Goal: Information Seeking & Learning: Learn about a topic

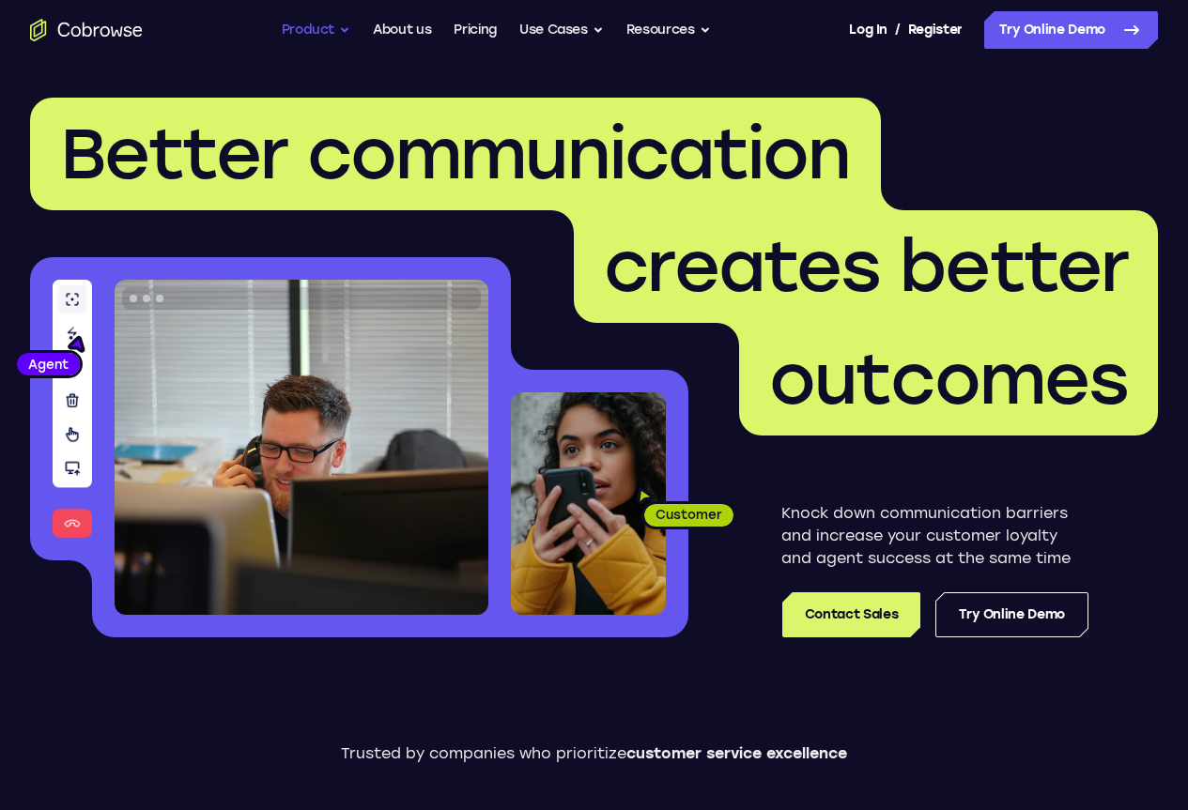
click at [335, 29] on button "Product" at bounding box center [316, 30] width 69 height 38
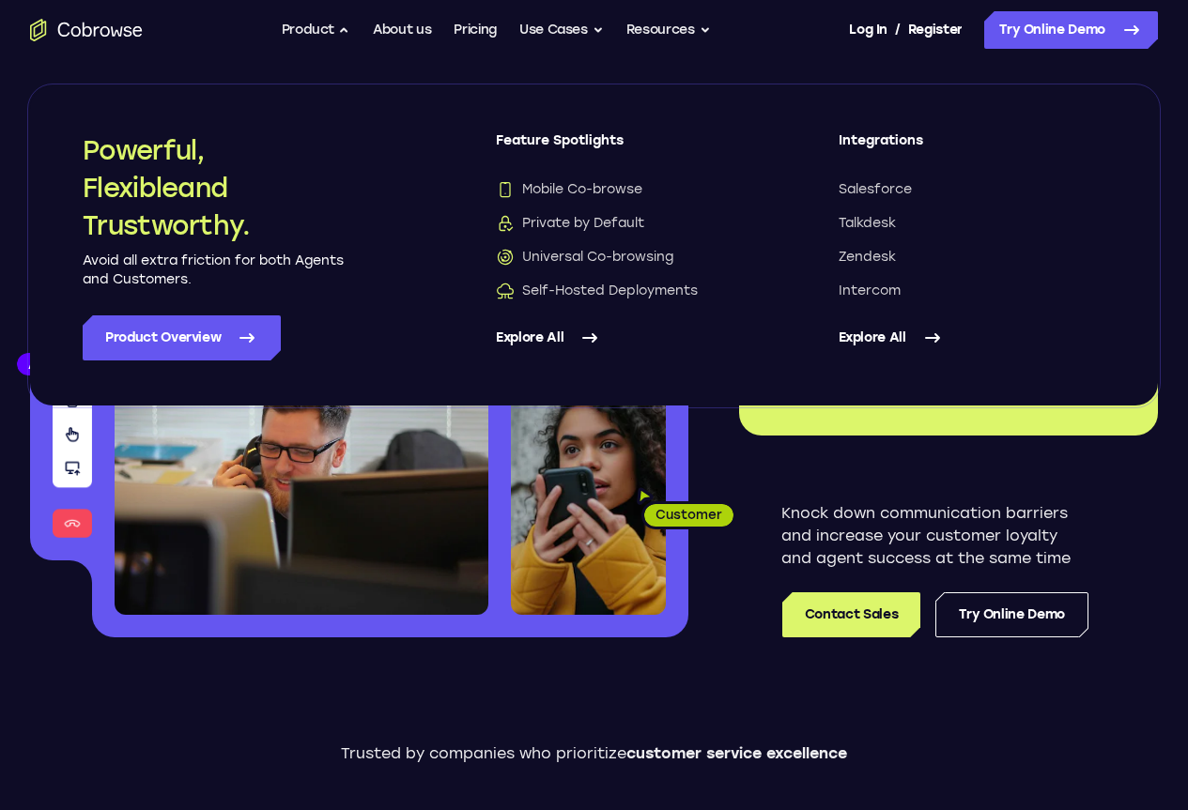
click at [18, 662] on header "Better communication creates better outcomes Customer Agent Agent Knock down co…" at bounding box center [594, 375] width 1188 height 630
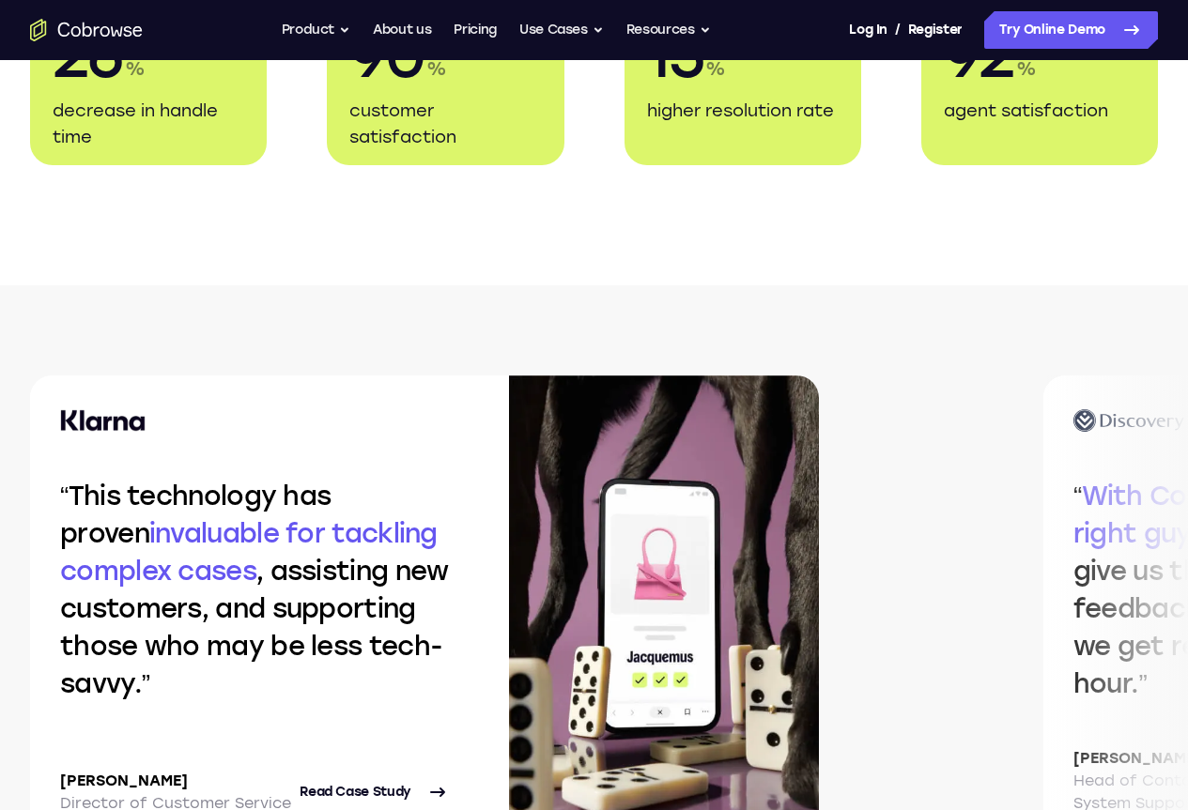
scroll to position [3943, 0]
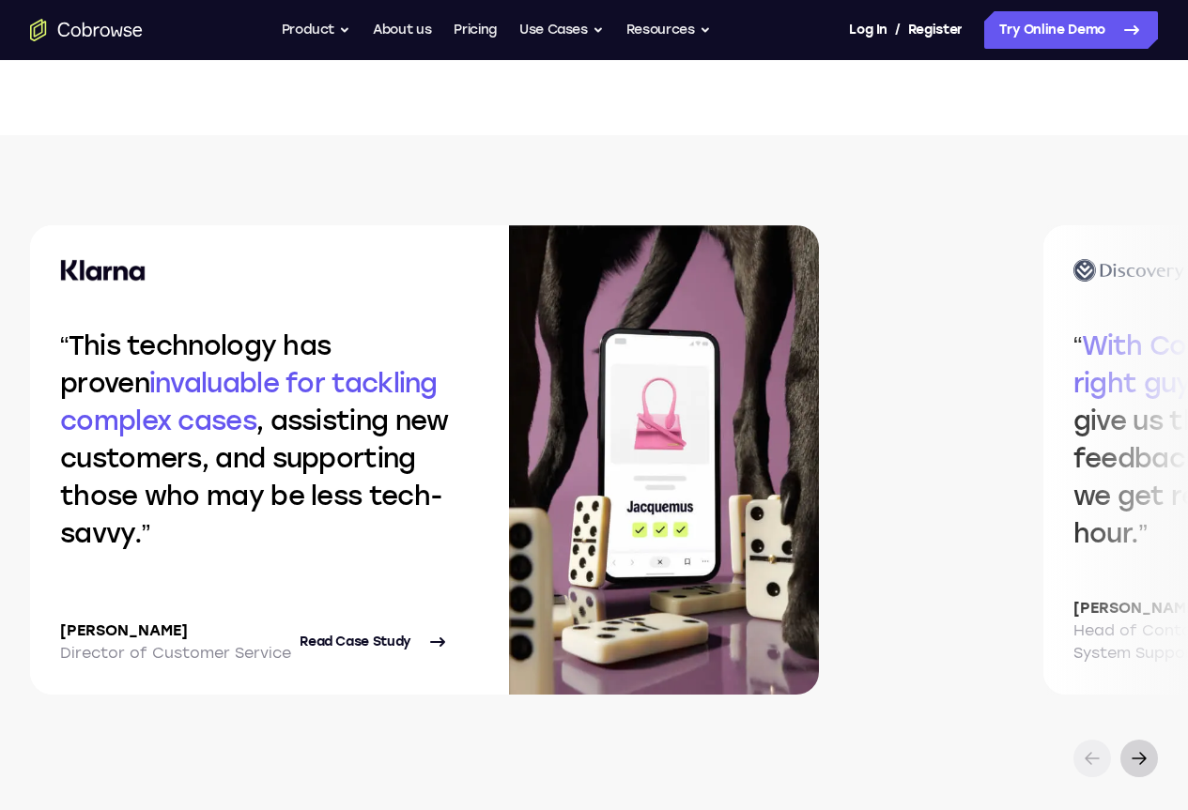
click at [1132, 753] on icon at bounding box center [1138, 758] width 13 height 11
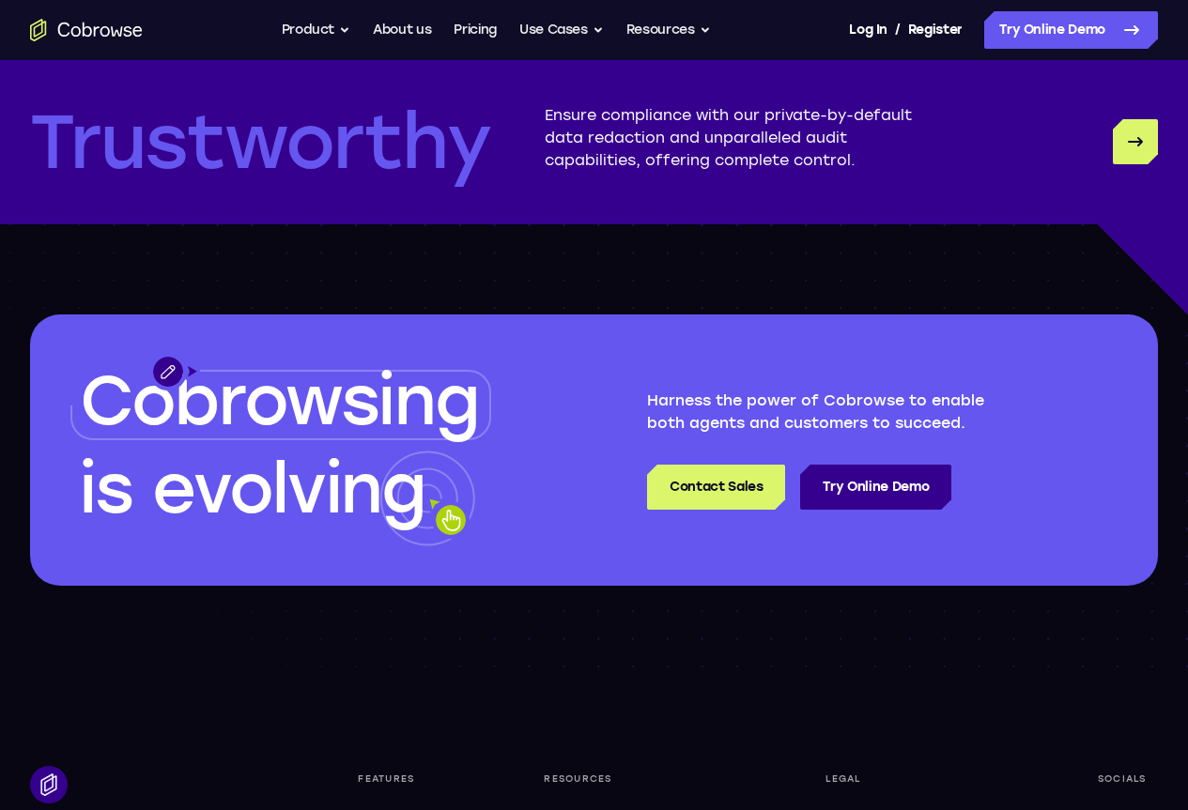
scroll to position [5257, 0]
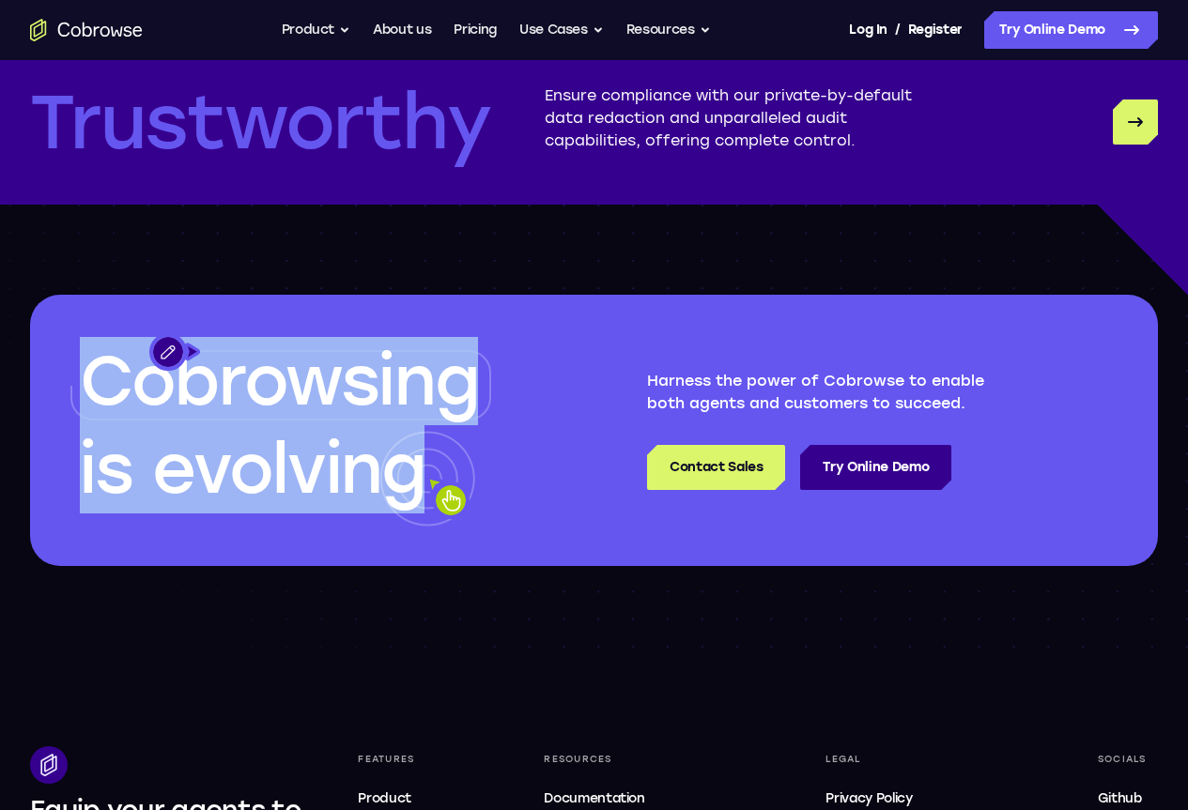
drag, startPoint x: 417, startPoint y: 429, endPoint x: 88, endPoint y: 336, distance: 341.5
click at [88, 336] on div "Cobrowsing is evolving" at bounding box center [285, 430] width 511 height 271
click at [142, 527] on div "Cobrowsing is evolving" at bounding box center [285, 430] width 511 height 271
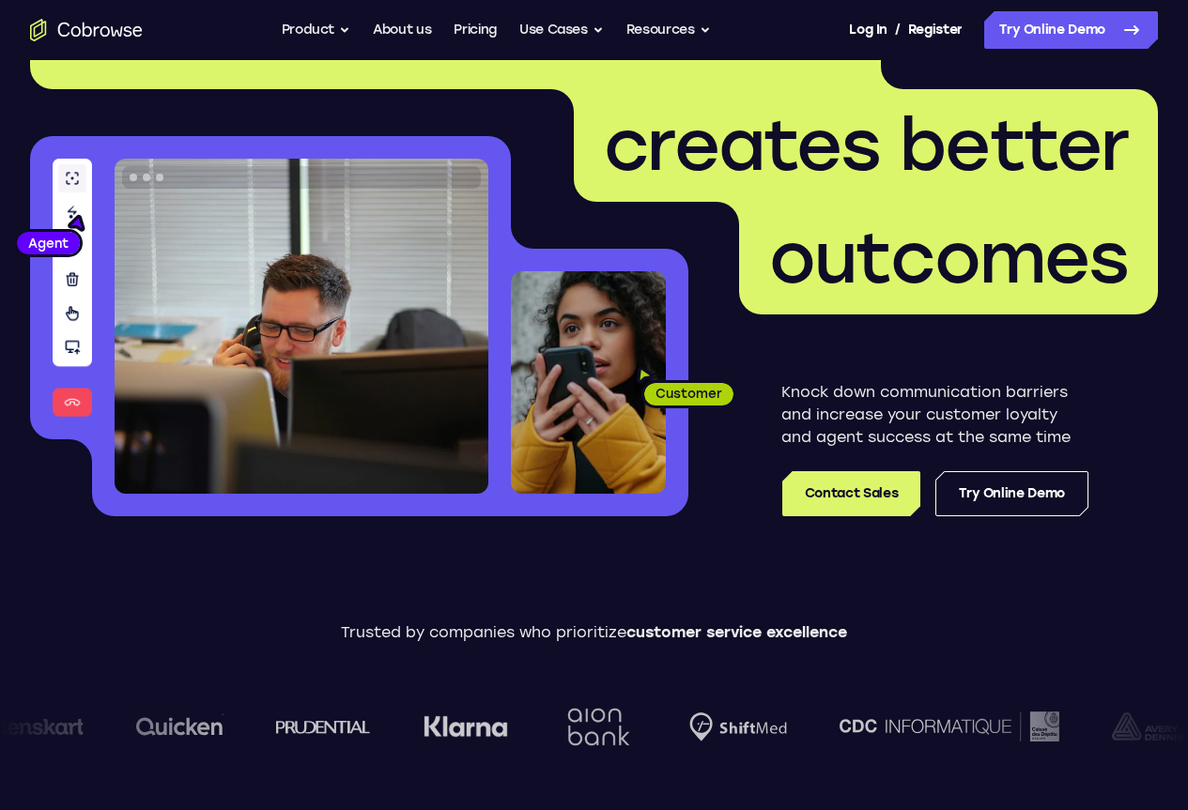
scroll to position [0, 0]
